Goal: Transaction & Acquisition: Download file/media

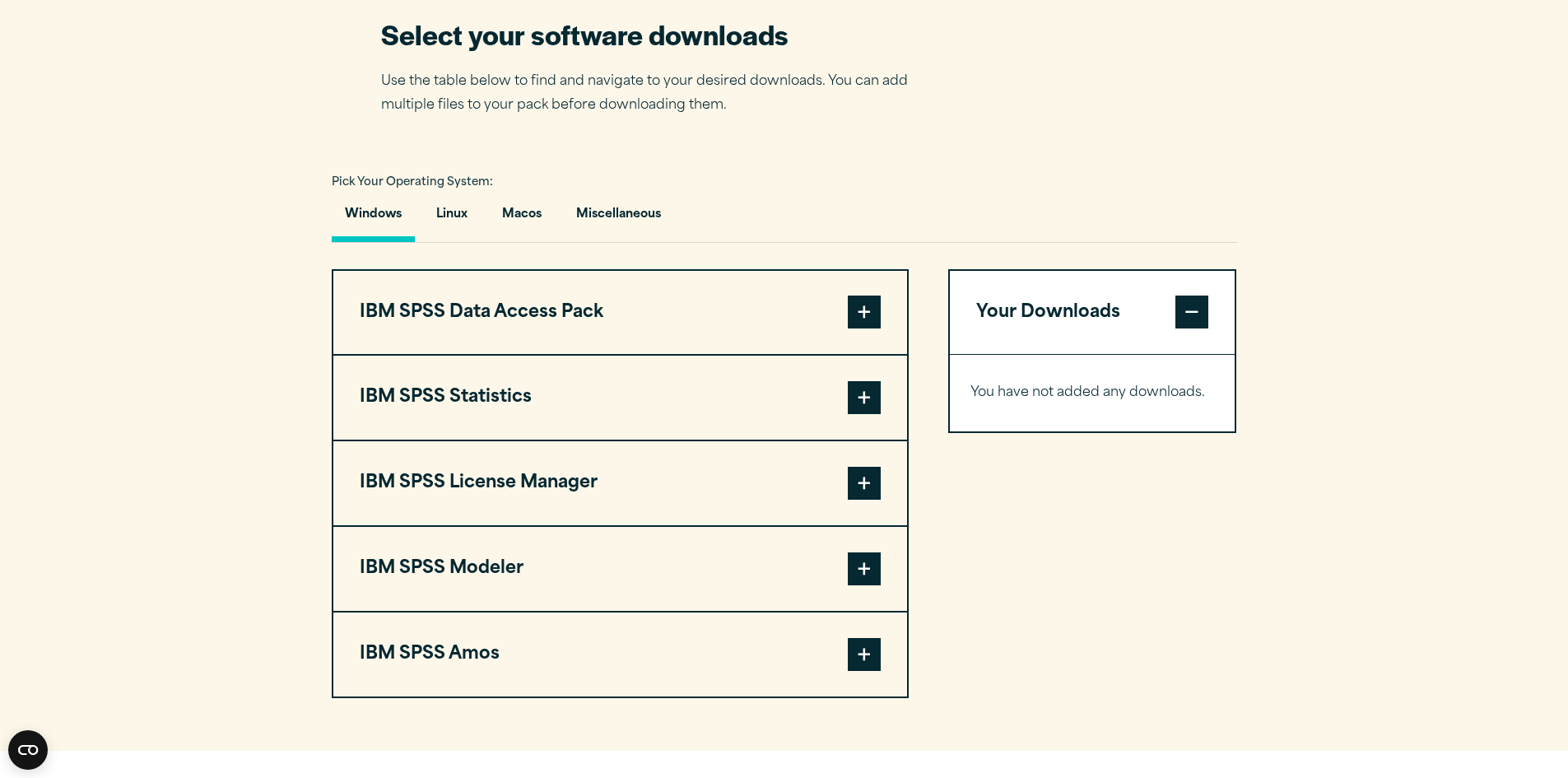
scroll to position [1071, 0]
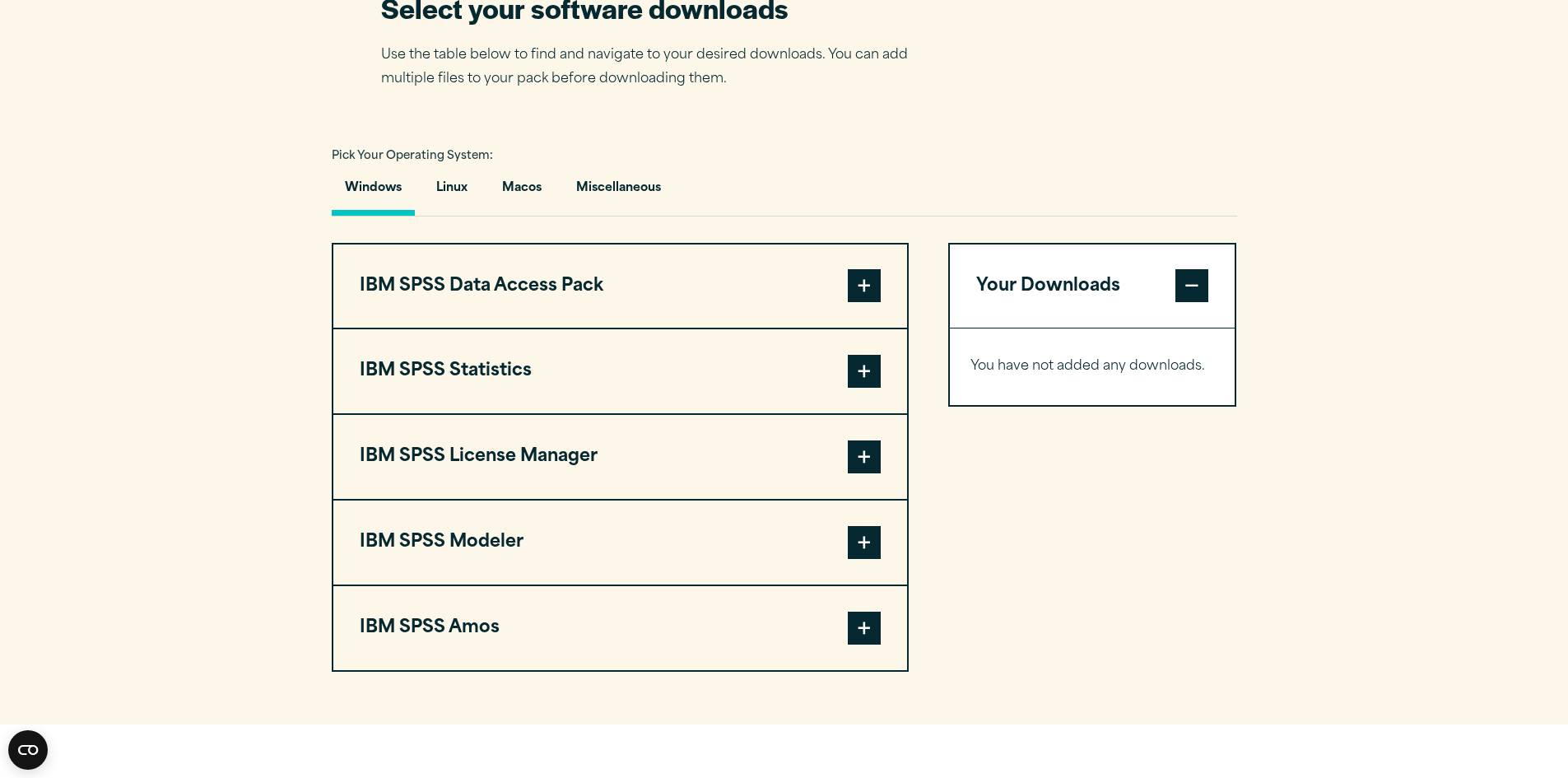
click at [853, 388] on span at bounding box center [864, 371] width 33 height 33
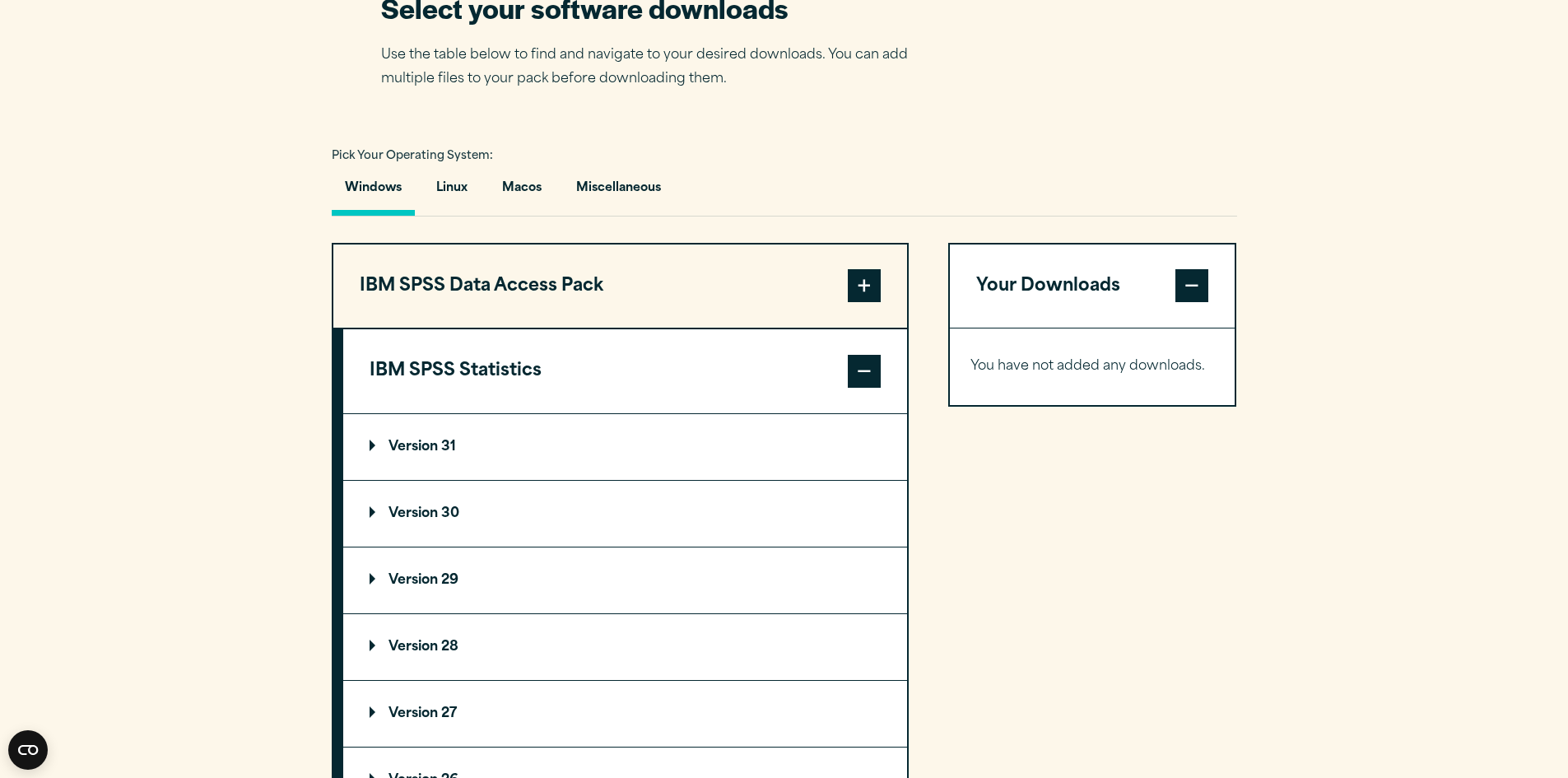
click at [594, 547] on summary "Version 30" at bounding box center [624, 513] width 563 height 66
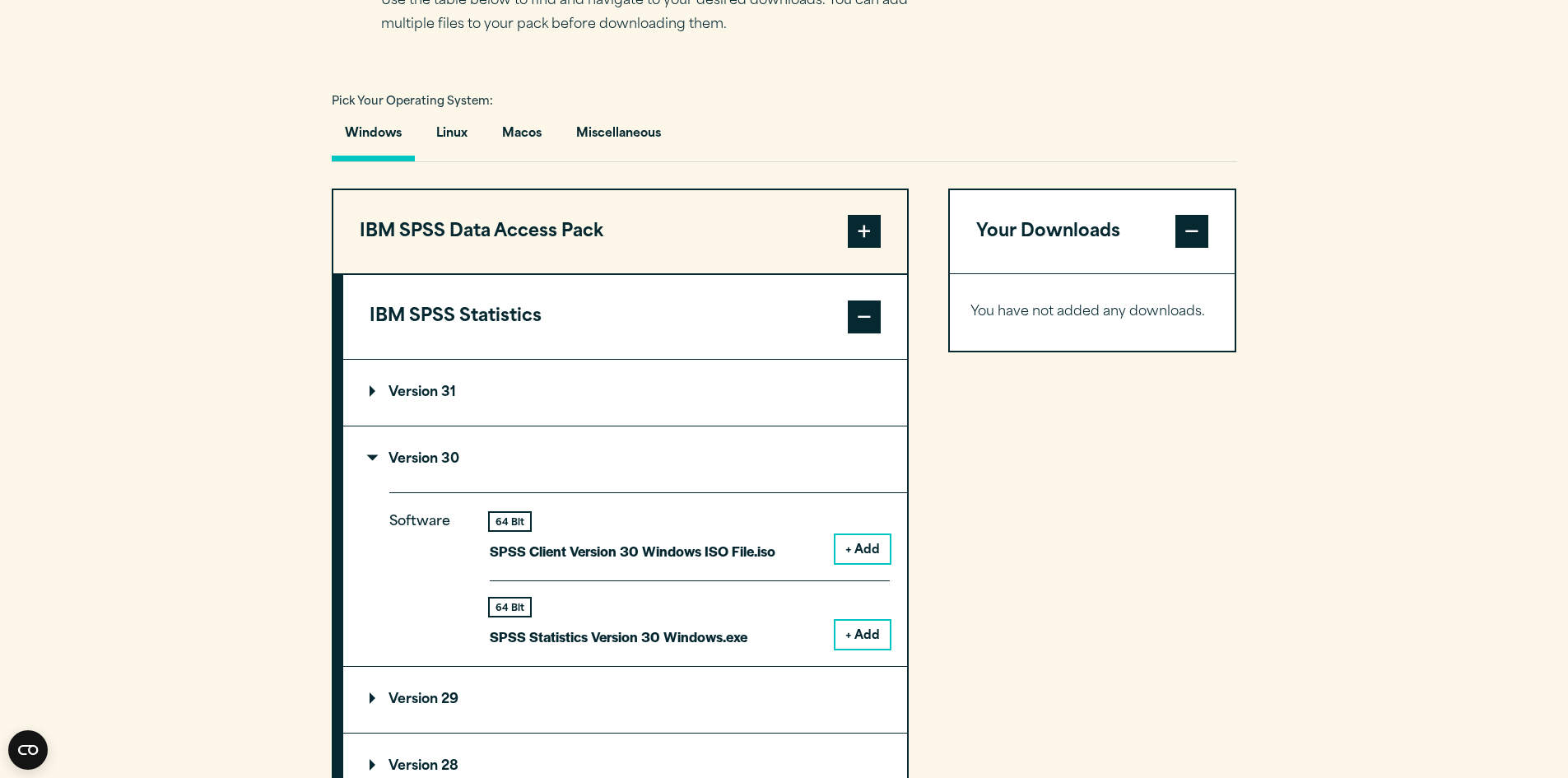
scroll to position [1153, 0]
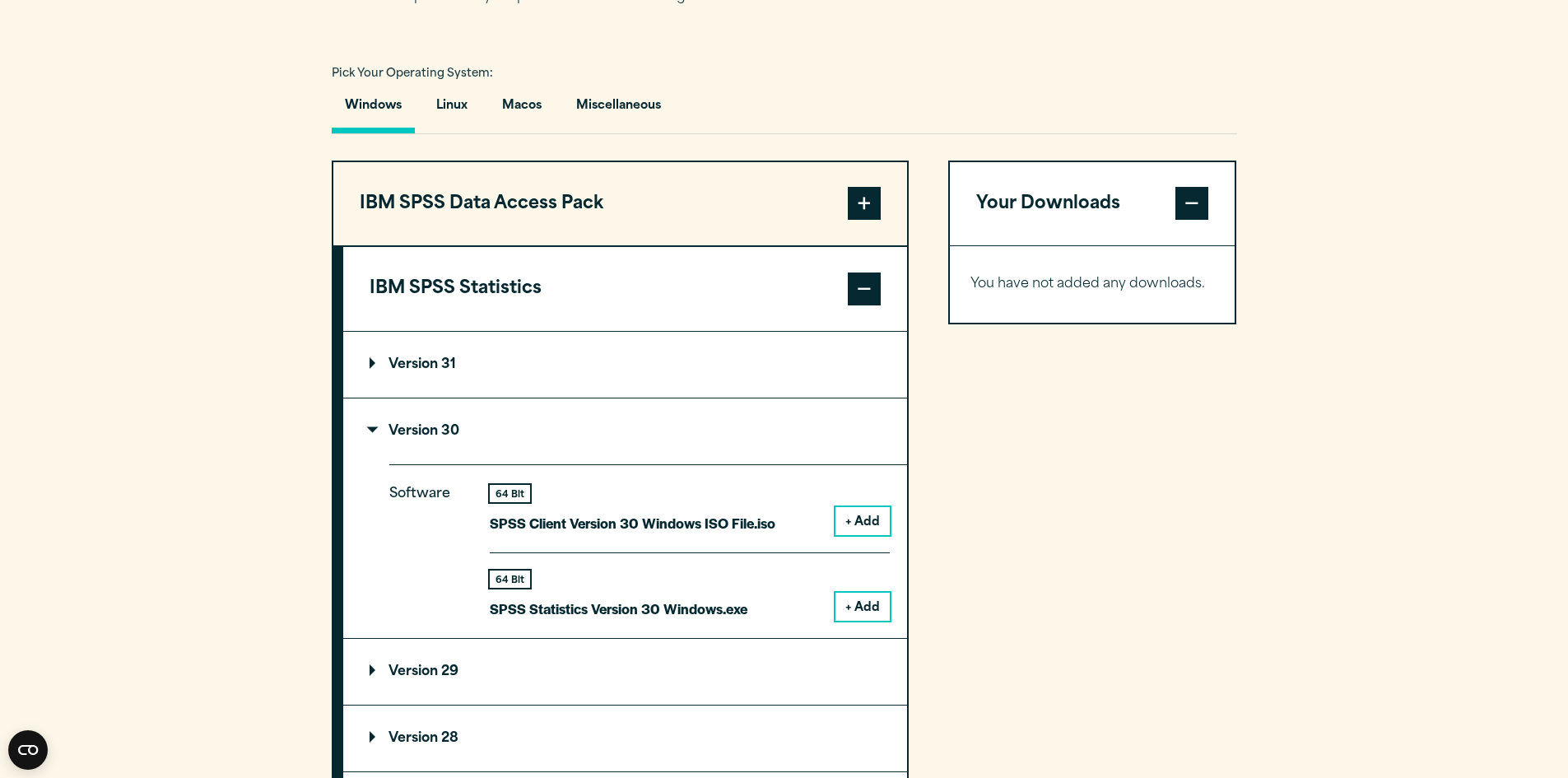
click at [860, 621] on button "+ Add" at bounding box center [862, 607] width 54 height 28
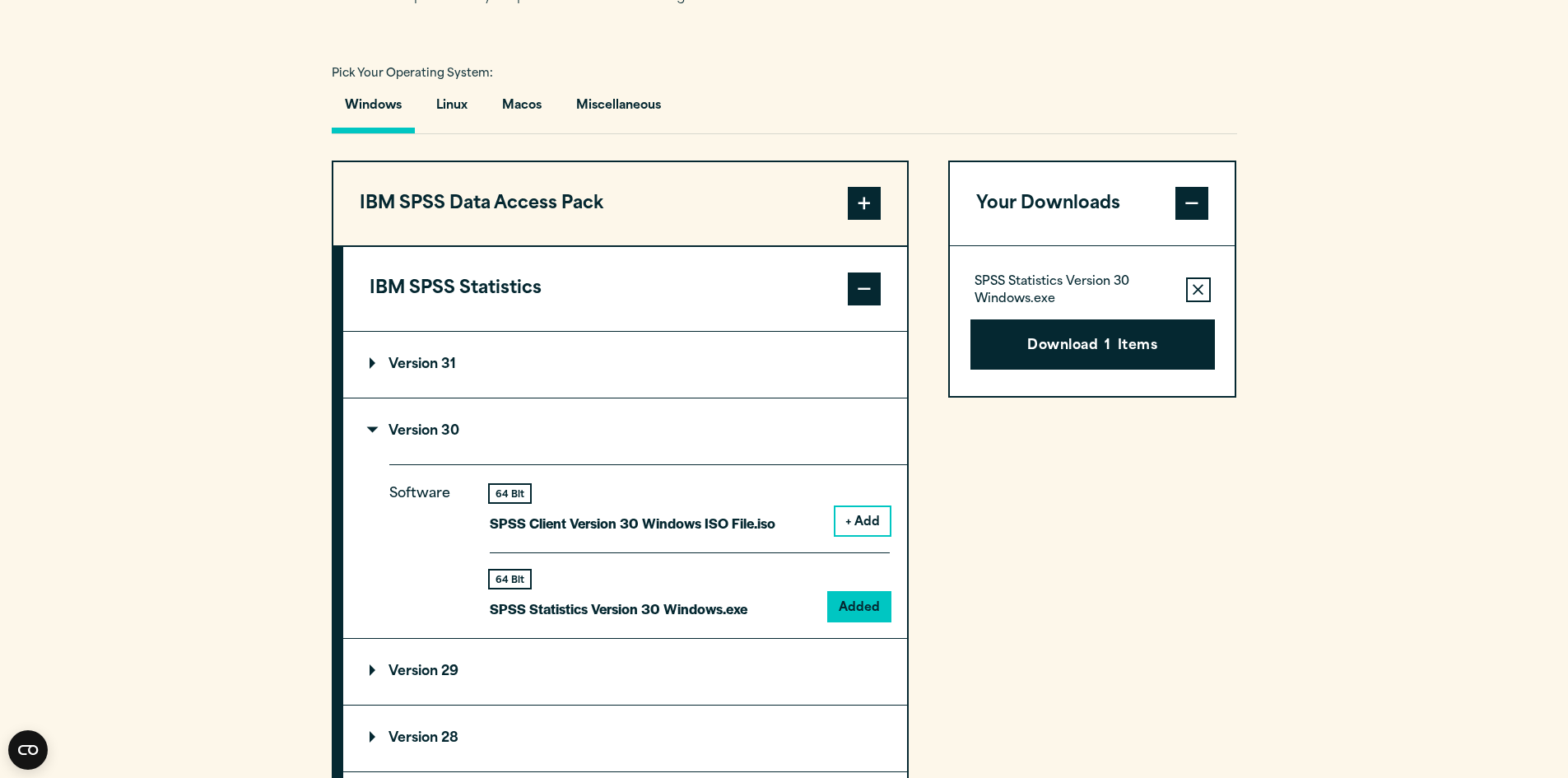
click at [1061, 371] on button "Download 1 Items" at bounding box center [1092, 345] width 244 height 51
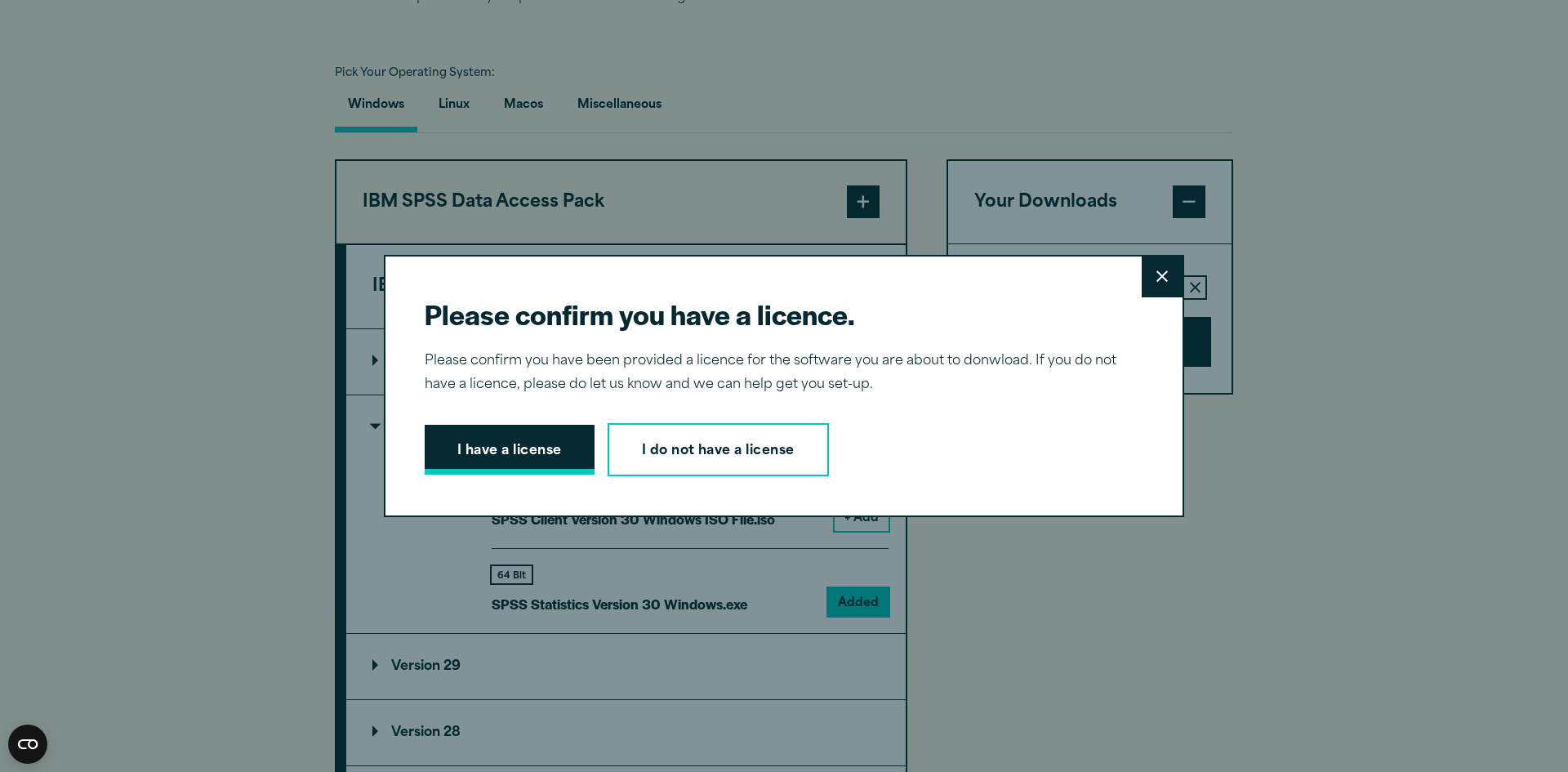
drag, startPoint x: 544, startPoint y: 446, endPoint x: 679, endPoint y: 493, distance: 142.9
click at [542, 445] on button "I have a license" at bounding box center [509, 450] width 170 height 51
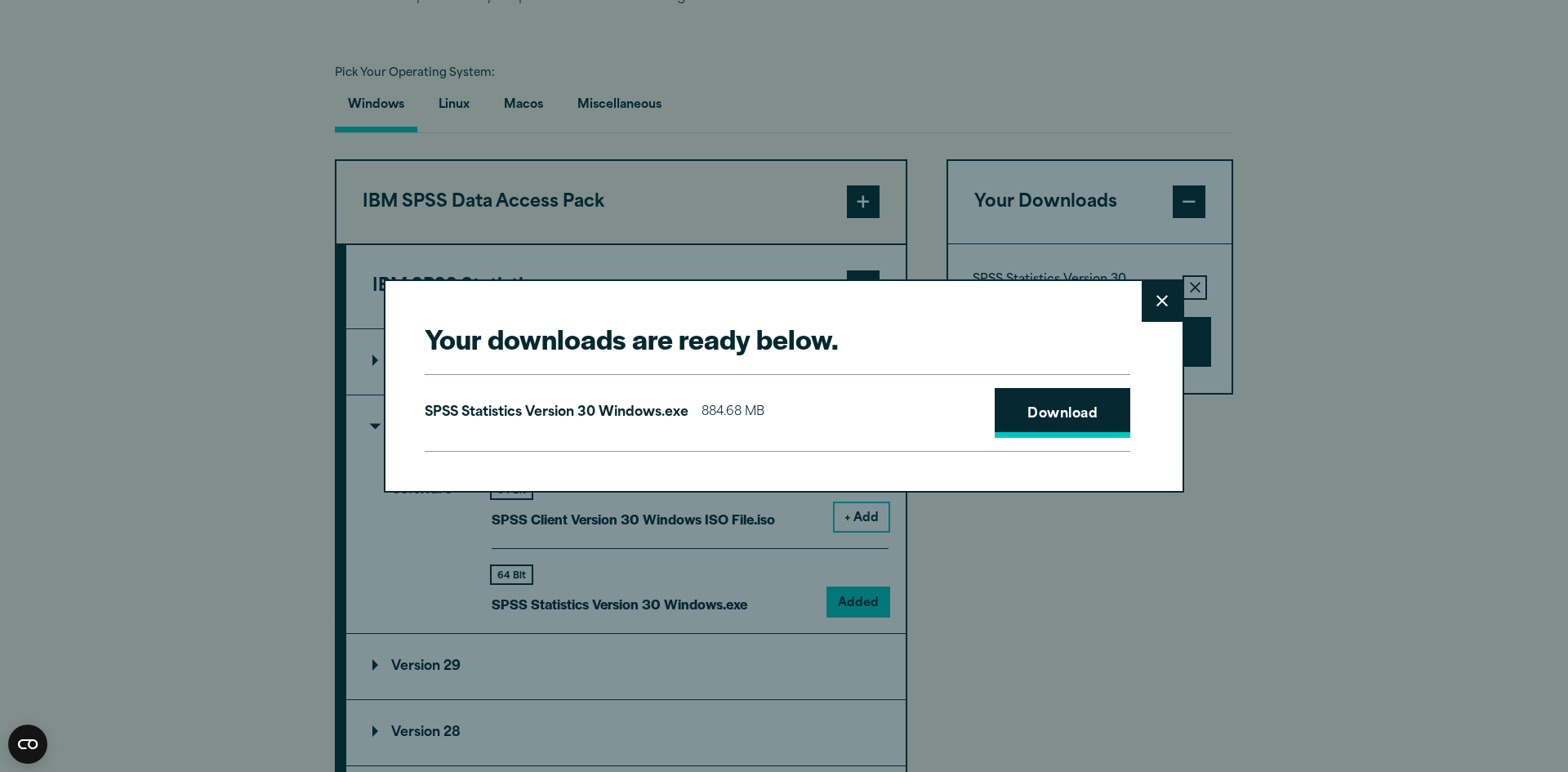
click at [1022, 410] on link "Download" at bounding box center [1062, 414] width 135 height 51
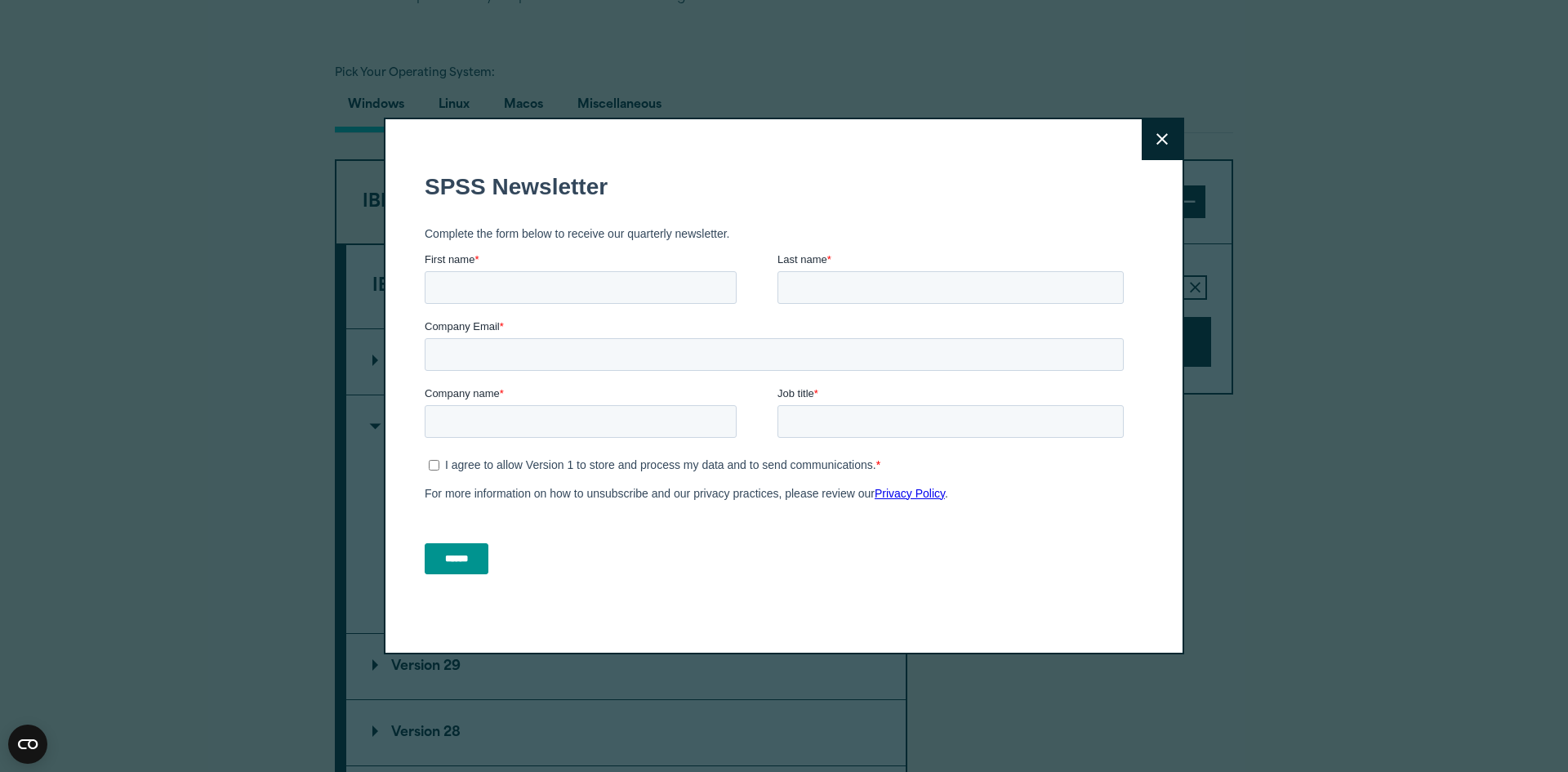
click at [1338, 313] on div "Close" at bounding box center [784, 386] width 1568 height 772
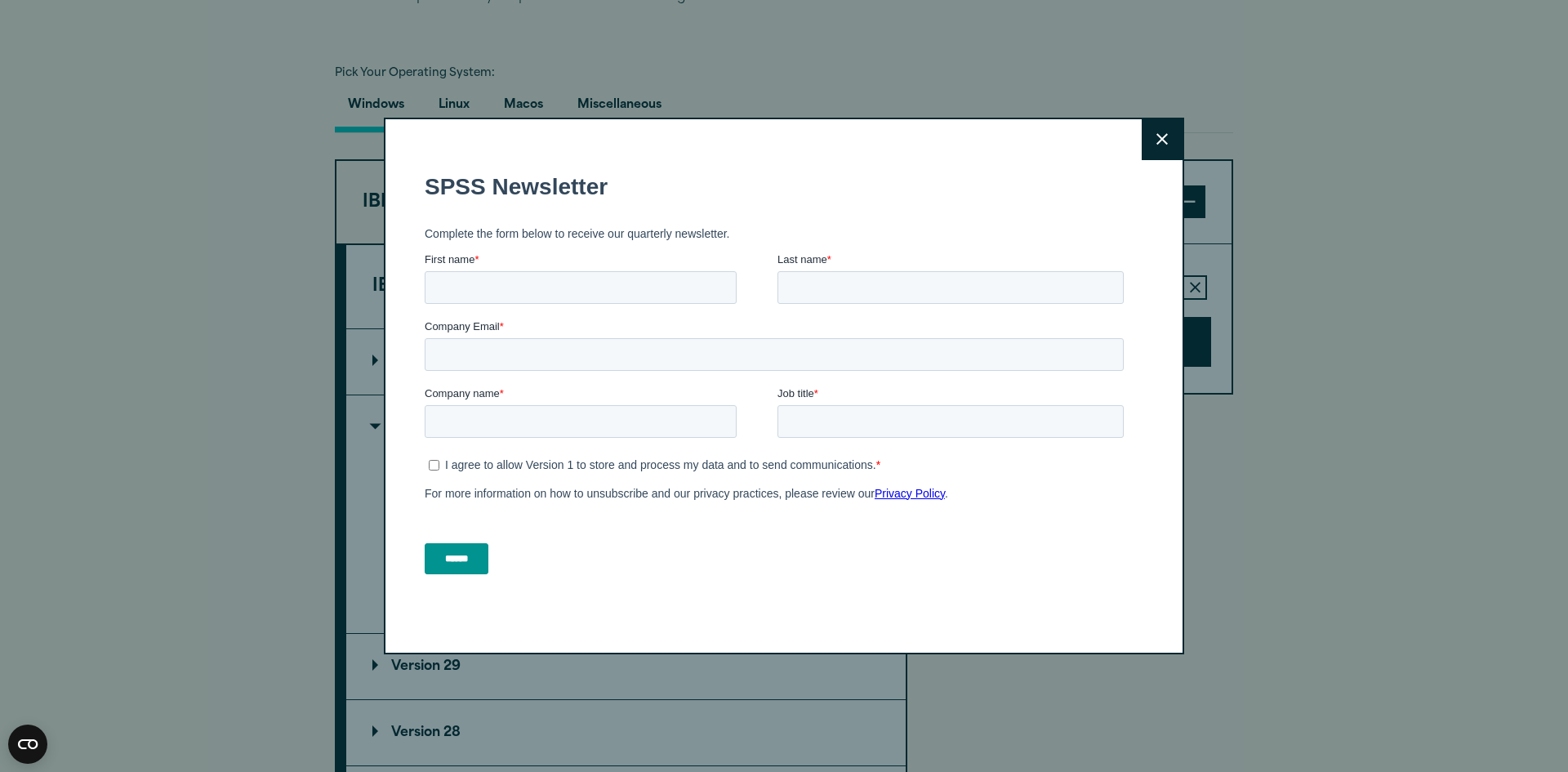
click at [1143, 134] on button "Close" at bounding box center [1162, 140] width 41 height 41
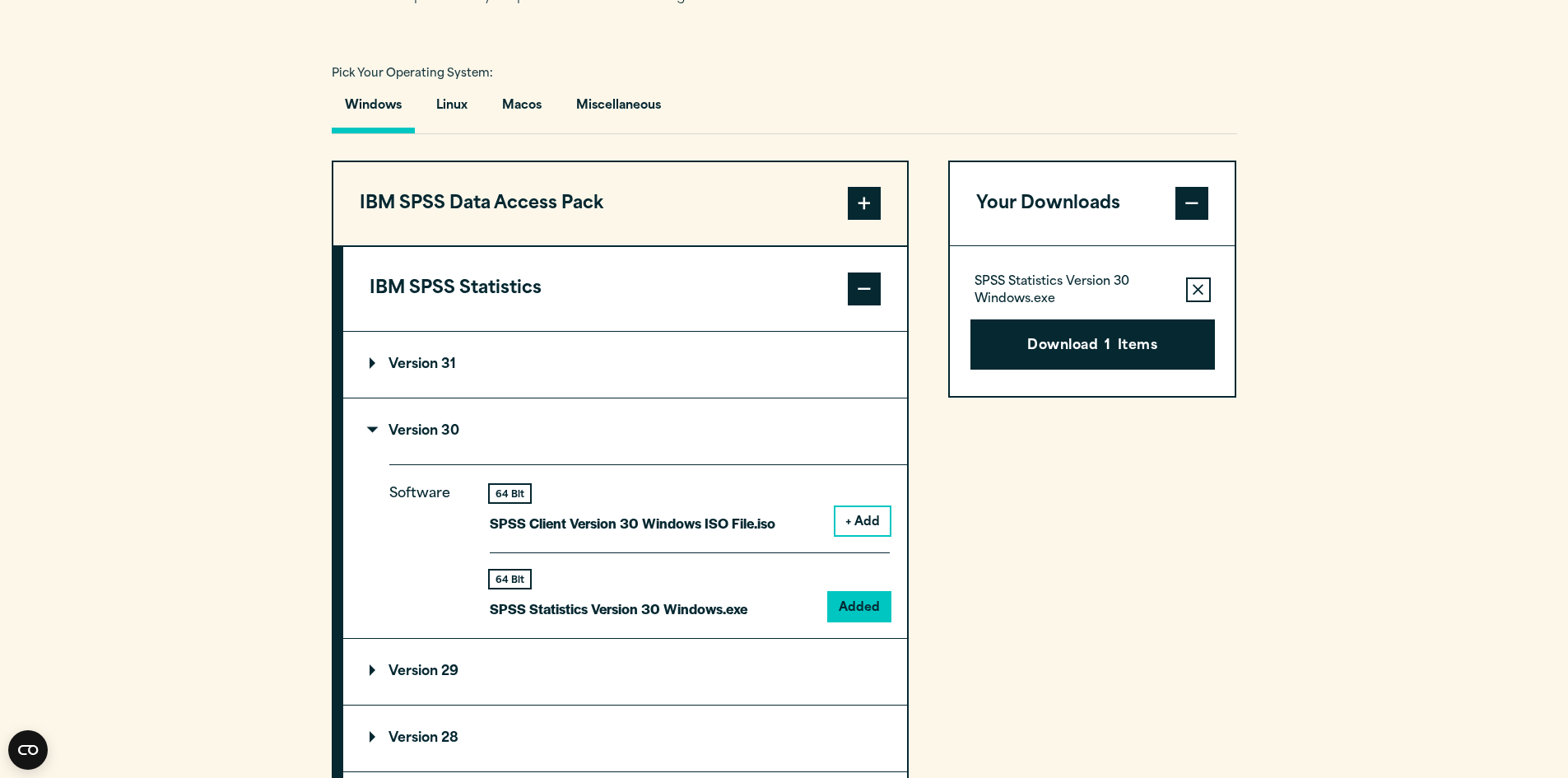
click at [1420, 244] on section "Select your software downloads Use the table below to find and navigate to your…" at bounding box center [784, 536] width 1568 height 1362
